Goal: Register for event/course

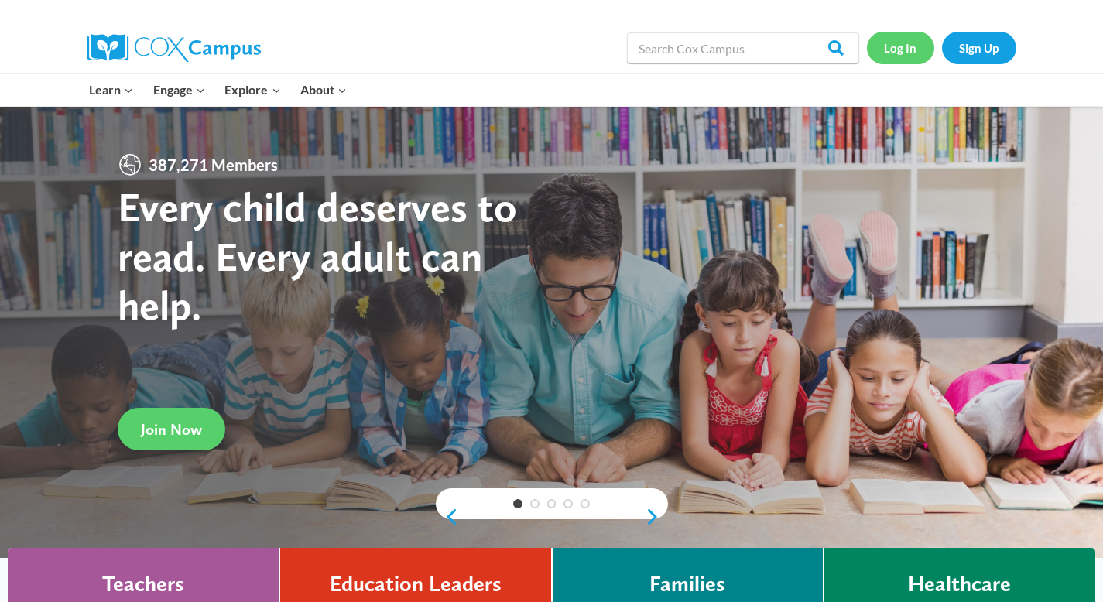
click at [905, 50] on link "Log In" at bounding box center [900, 48] width 67 height 32
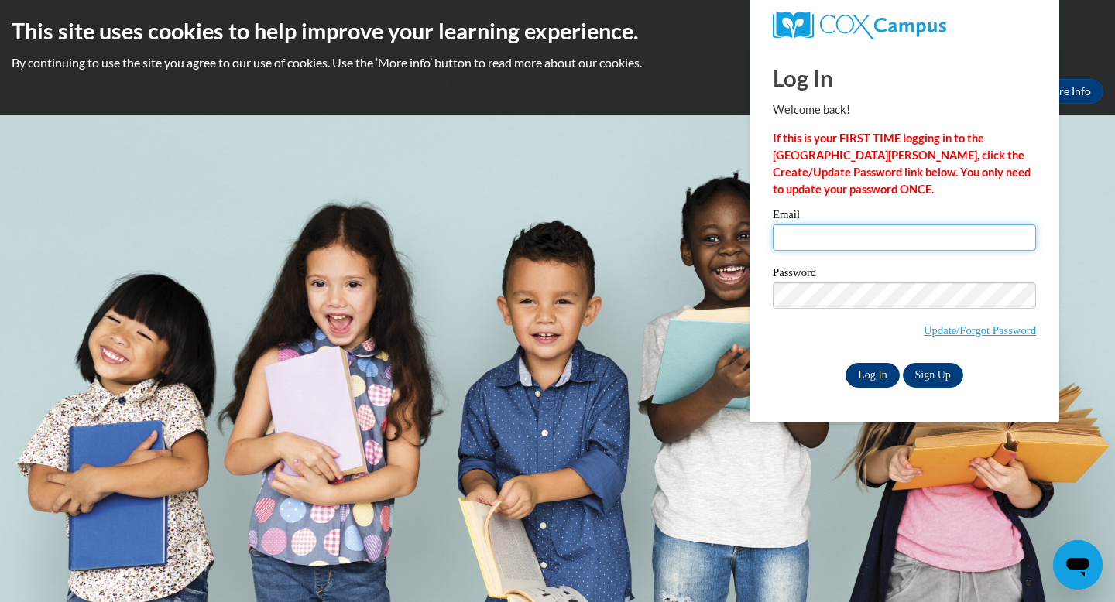
type input "hockenbrockh@ripon.k12.wi.us"
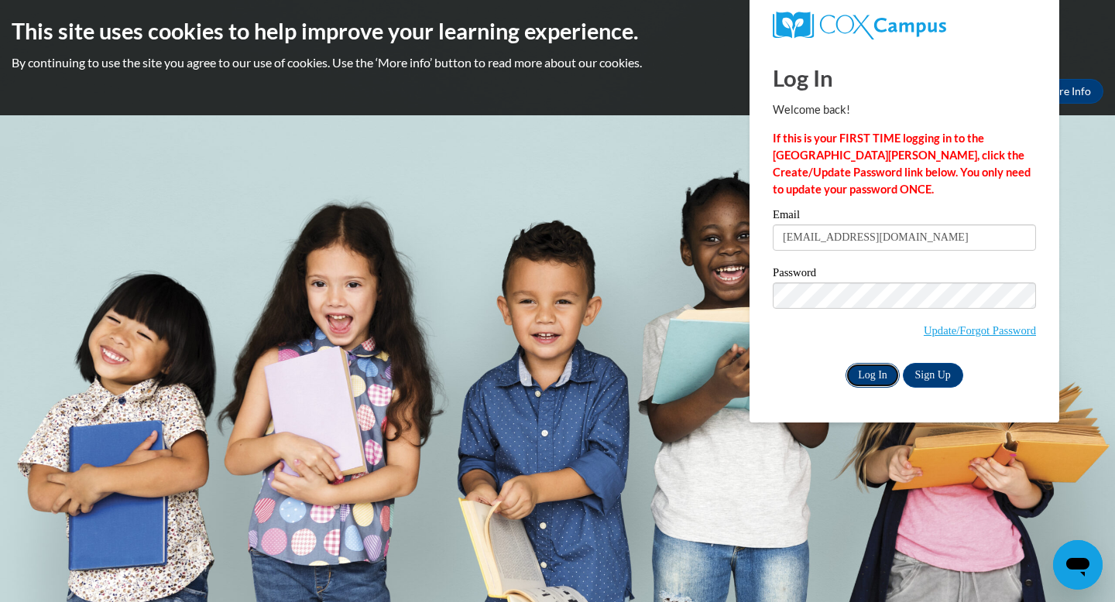
click at [882, 373] on input "Log In" at bounding box center [872, 375] width 54 height 25
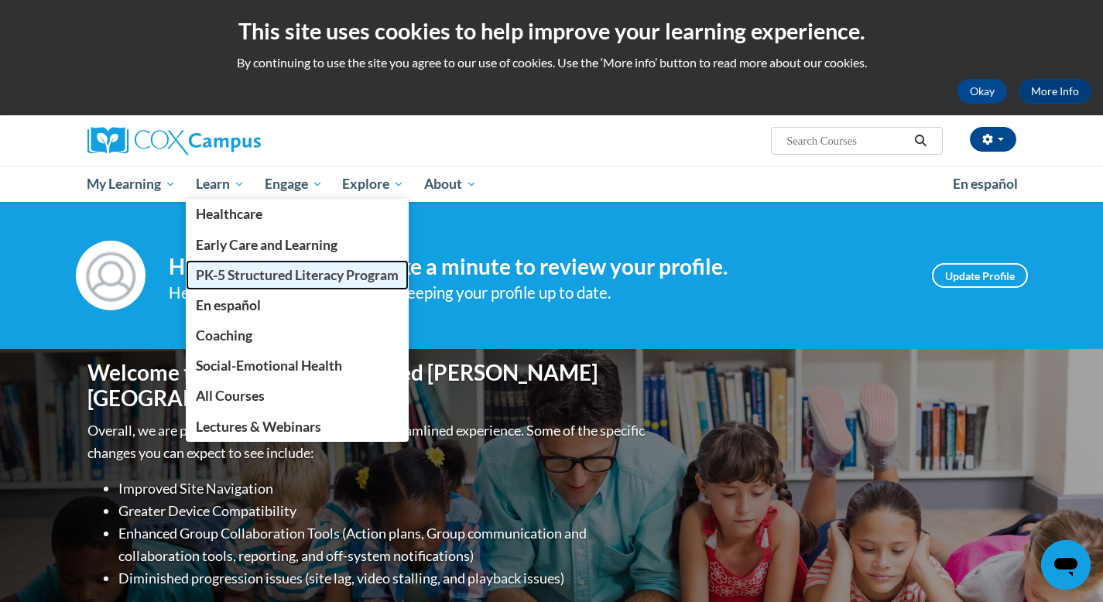
click at [219, 276] on span "PK-5 Structured Literacy Program" at bounding box center [297, 275] width 203 height 16
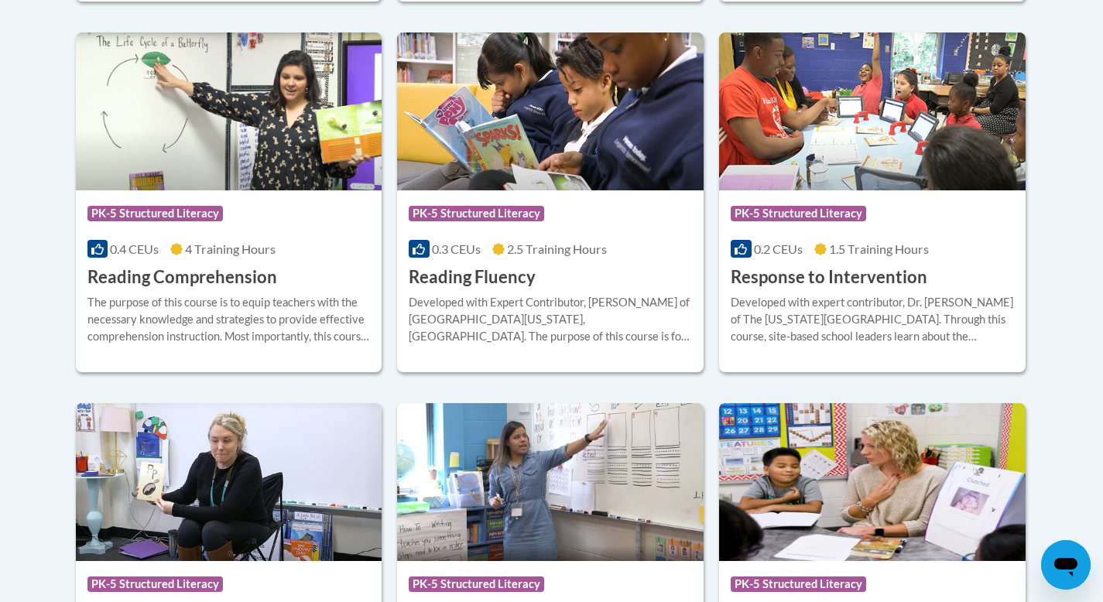
scroll to position [1472, 0]
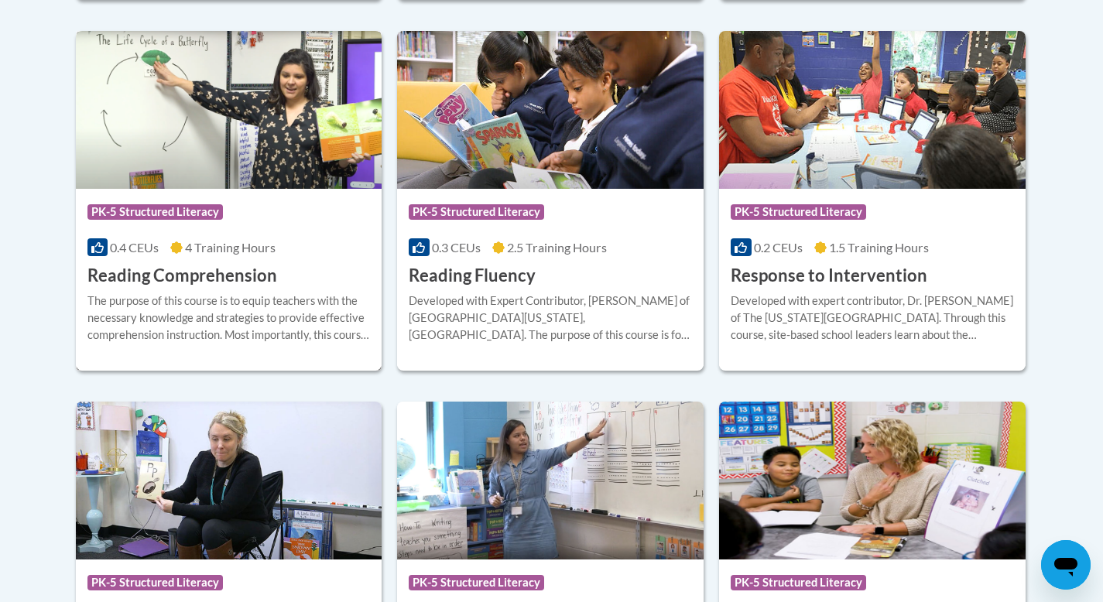
click at [313, 310] on div "The purpose of this course is to equip teachers with the necessary knowledge an…" at bounding box center [228, 318] width 283 height 51
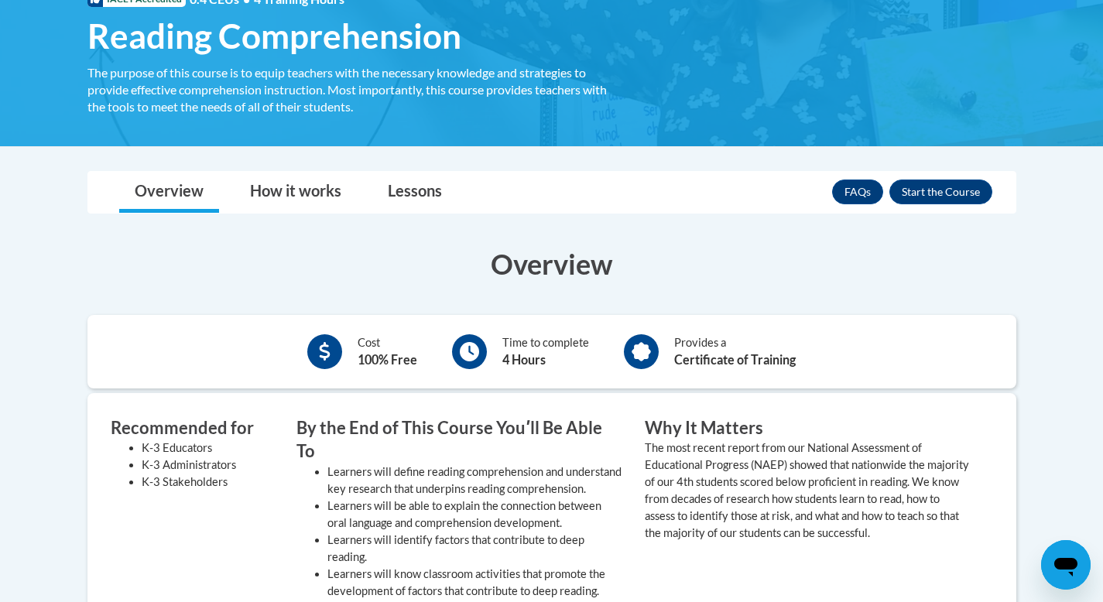
scroll to position [264, 0]
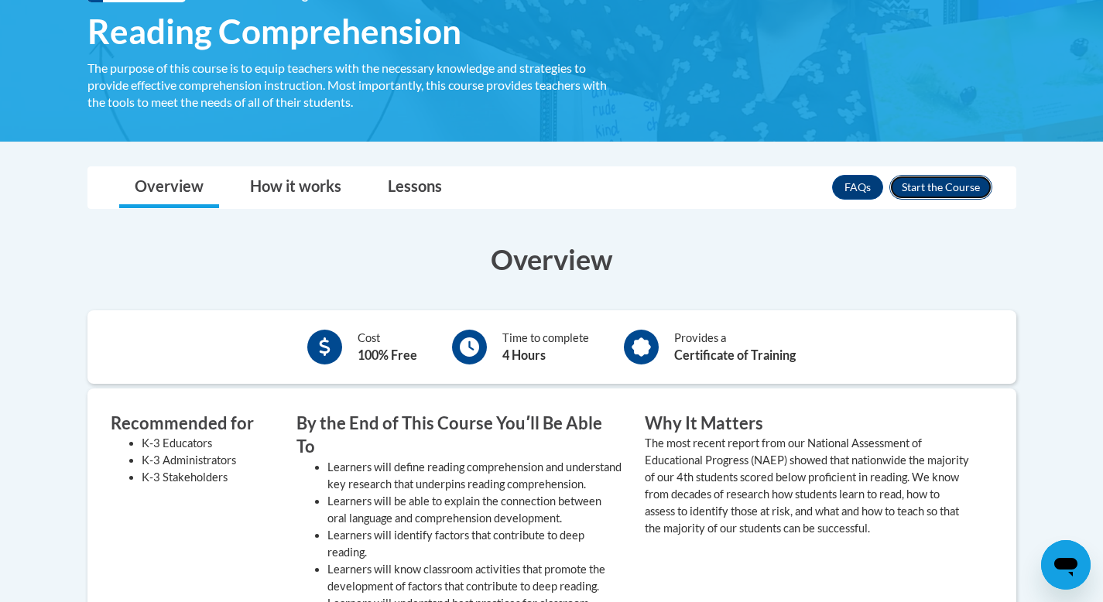
click at [953, 178] on button "Enroll" at bounding box center [940, 187] width 103 height 25
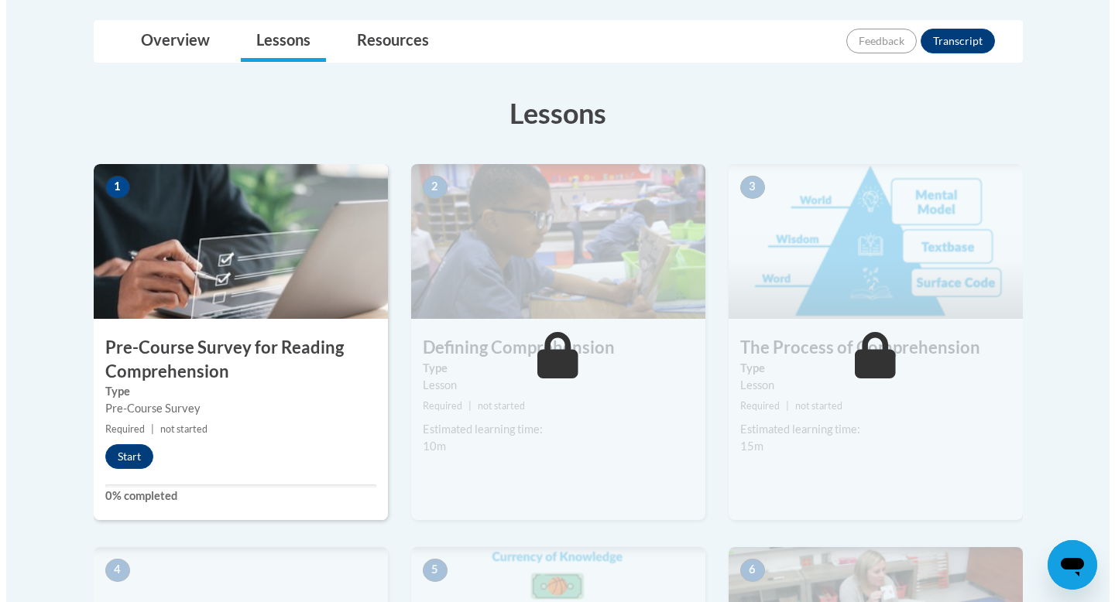
scroll to position [361, 0]
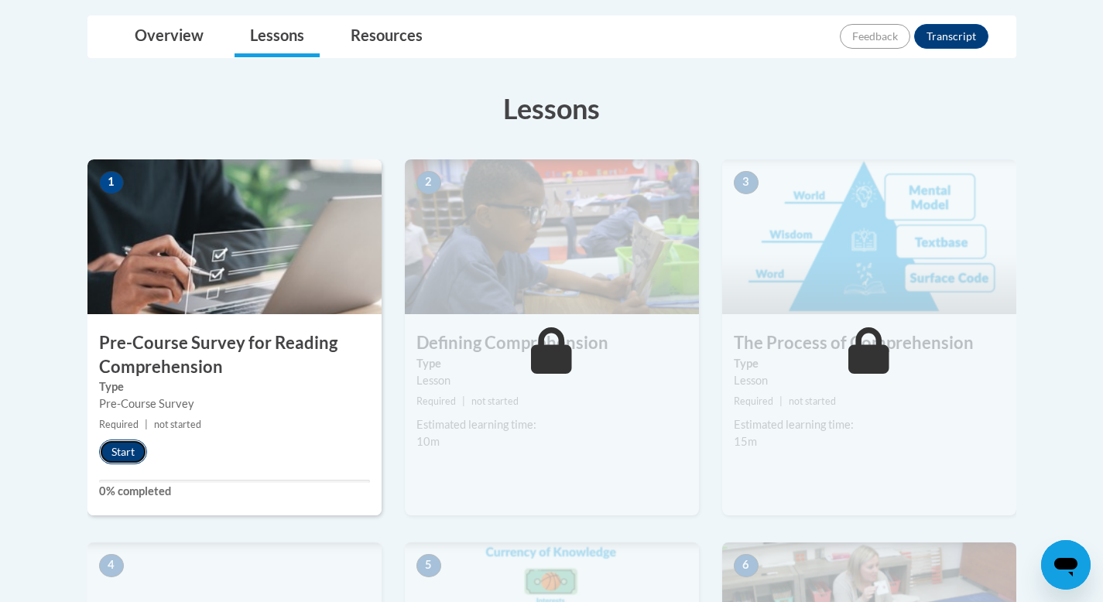
click at [118, 457] on button "Start" at bounding box center [123, 452] width 48 height 25
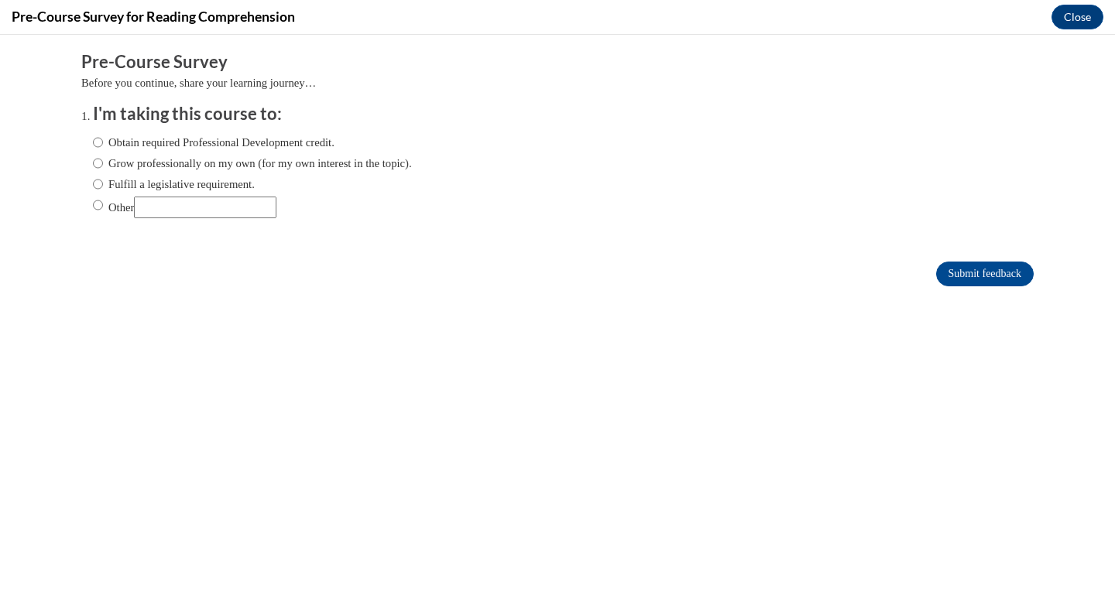
scroll to position [0, 0]
click at [93, 142] on input "Obtain required Professional Development credit." at bounding box center [98, 142] width 10 height 17
radio input "true"
click at [968, 271] on input "Submit feedback" at bounding box center [985, 274] width 98 height 25
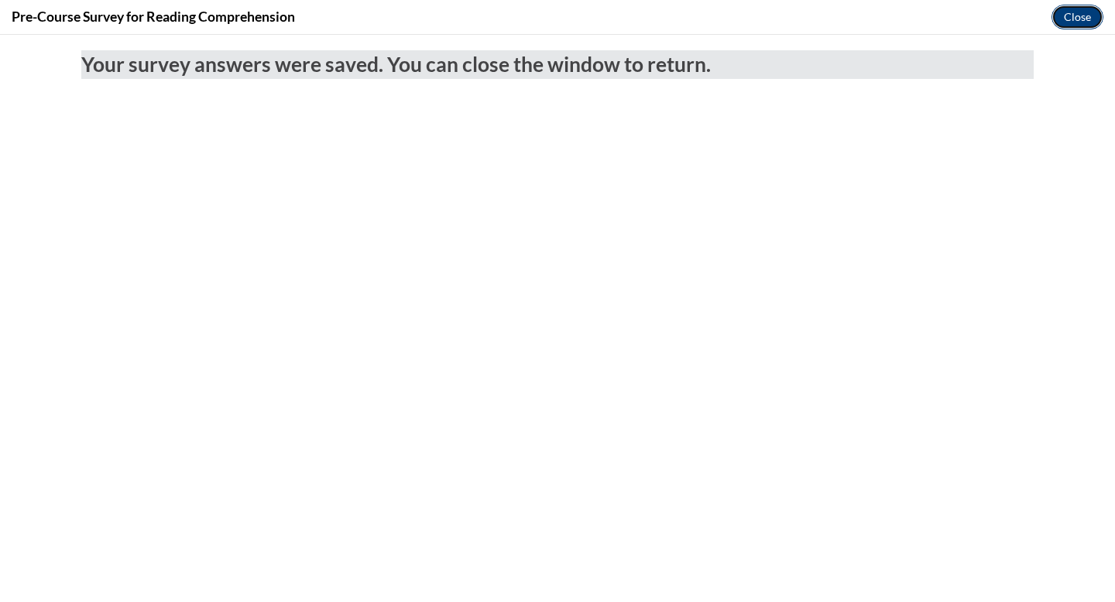
click at [1082, 17] on button "Close" at bounding box center [1077, 17] width 52 height 25
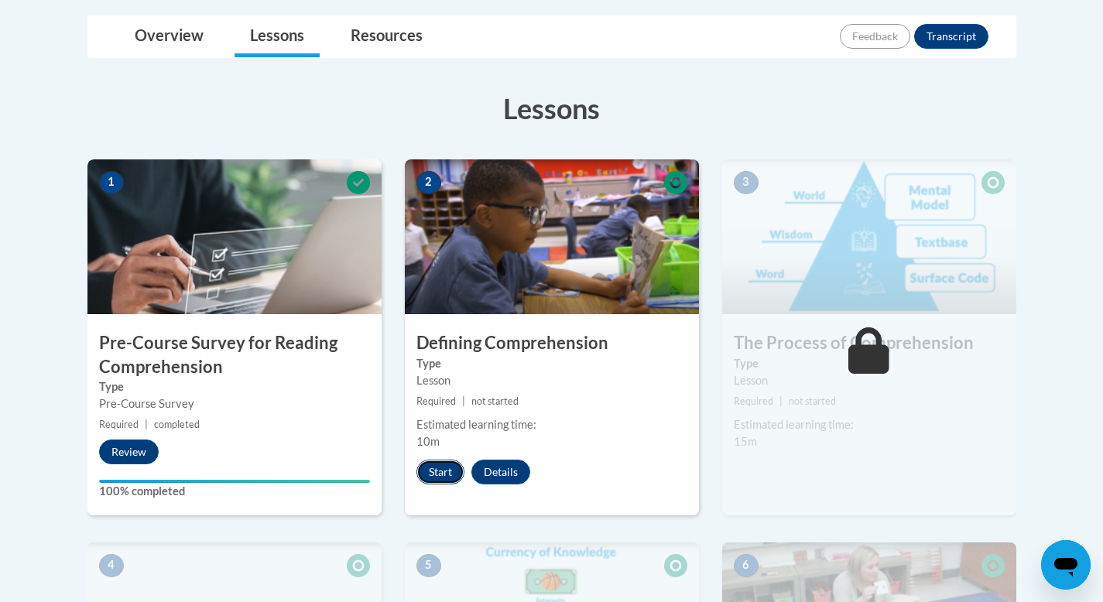
click at [447, 475] on button "Start" at bounding box center [440, 472] width 48 height 25
